Goal: Task Accomplishment & Management: Use online tool/utility

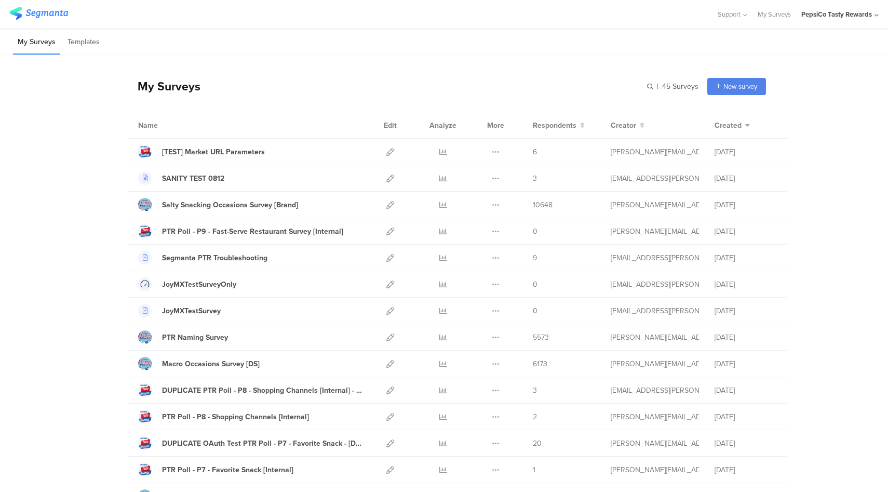
click at [386, 153] on icon at bounding box center [390, 152] width 8 height 8
click at [388, 201] on icon at bounding box center [390, 205] width 8 height 8
click at [386, 443] on icon at bounding box center [390, 443] width 8 height 8
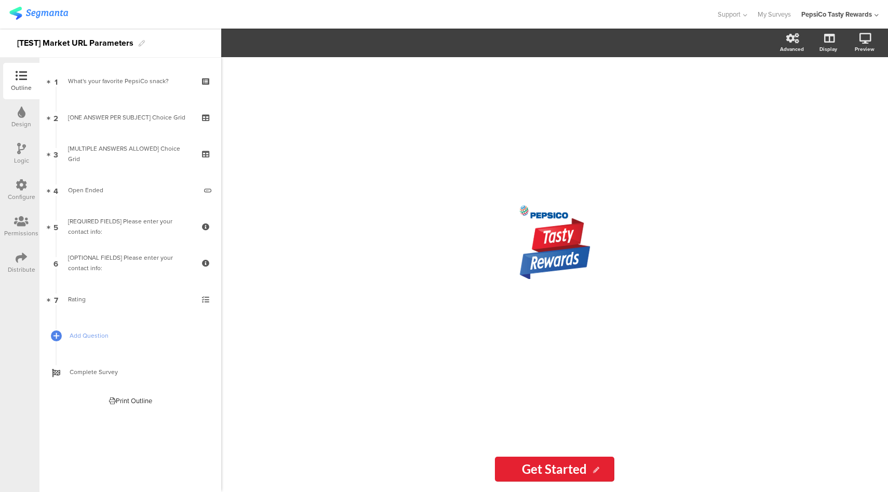
click at [18, 194] on div "Configure" at bounding box center [22, 196] width 28 height 9
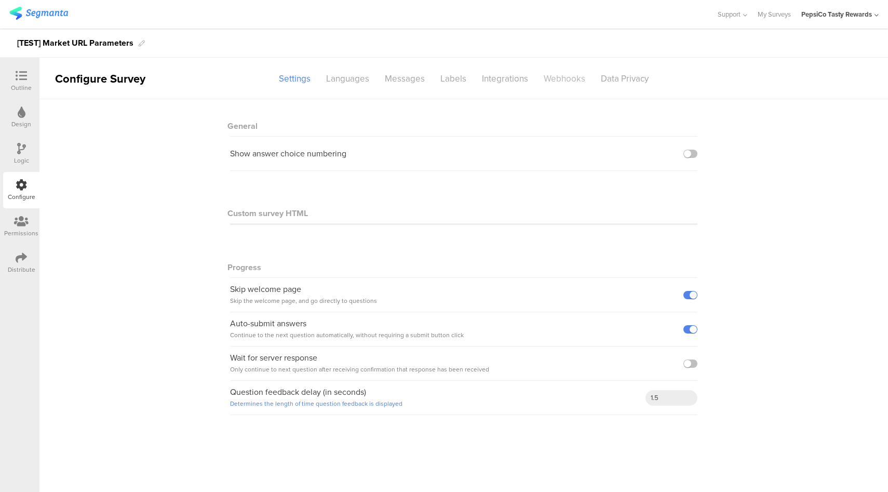
click at [564, 79] on div "Webhooks" at bounding box center [564, 79] width 57 height 18
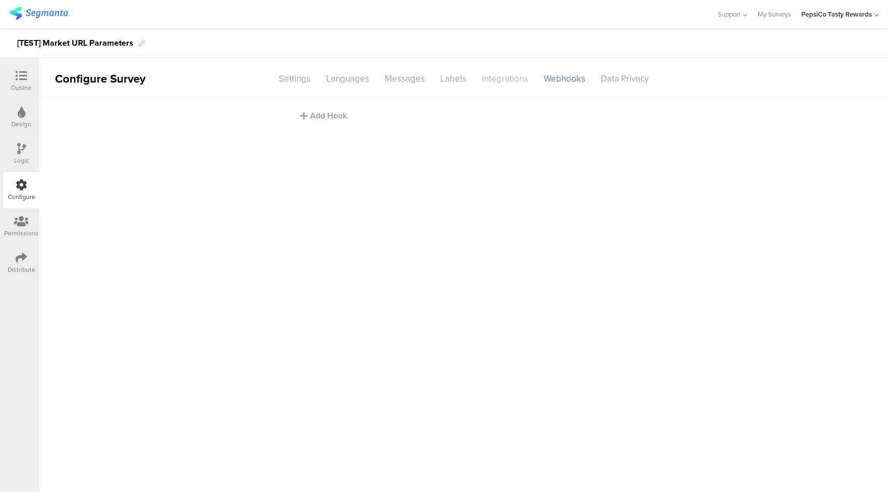
click at [505, 83] on div "Integrations" at bounding box center [505, 79] width 62 height 18
click at [557, 79] on div "Webhooks" at bounding box center [564, 79] width 57 height 18
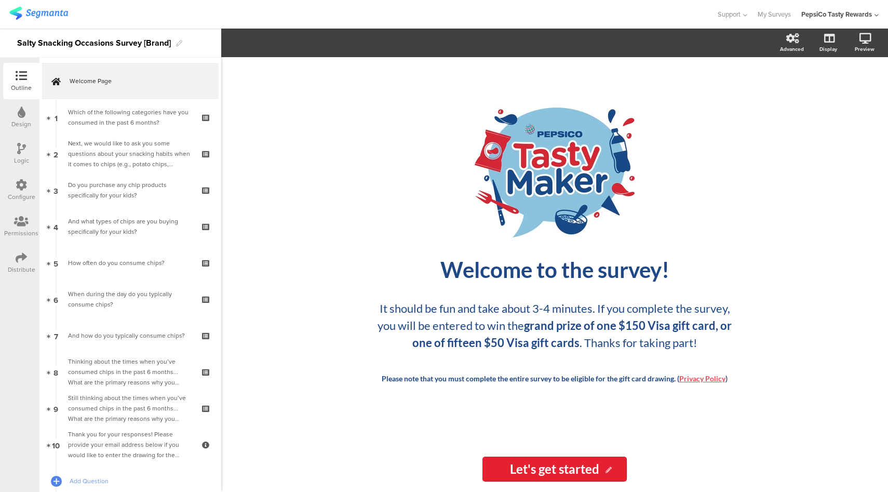
click at [29, 193] on div "Configure" at bounding box center [22, 196] width 28 height 9
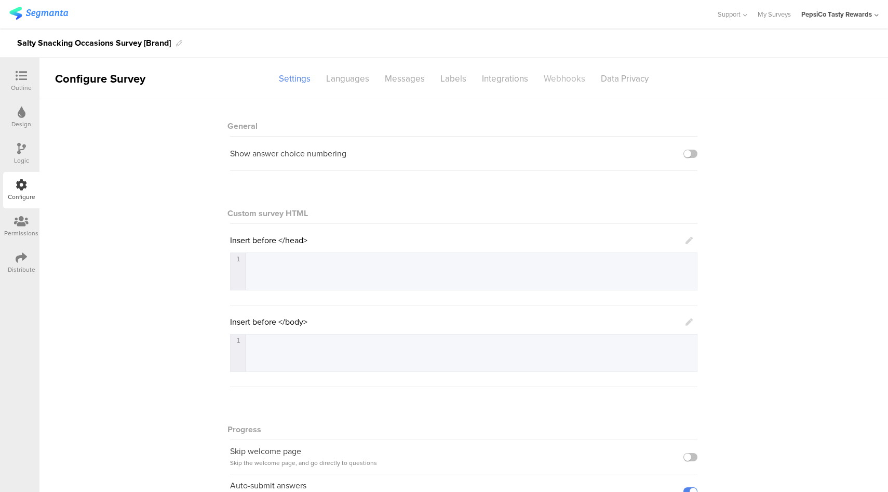
click at [561, 80] on div "Webhooks" at bounding box center [564, 79] width 57 height 18
